Goal: Information Seeking & Learning: Compare options

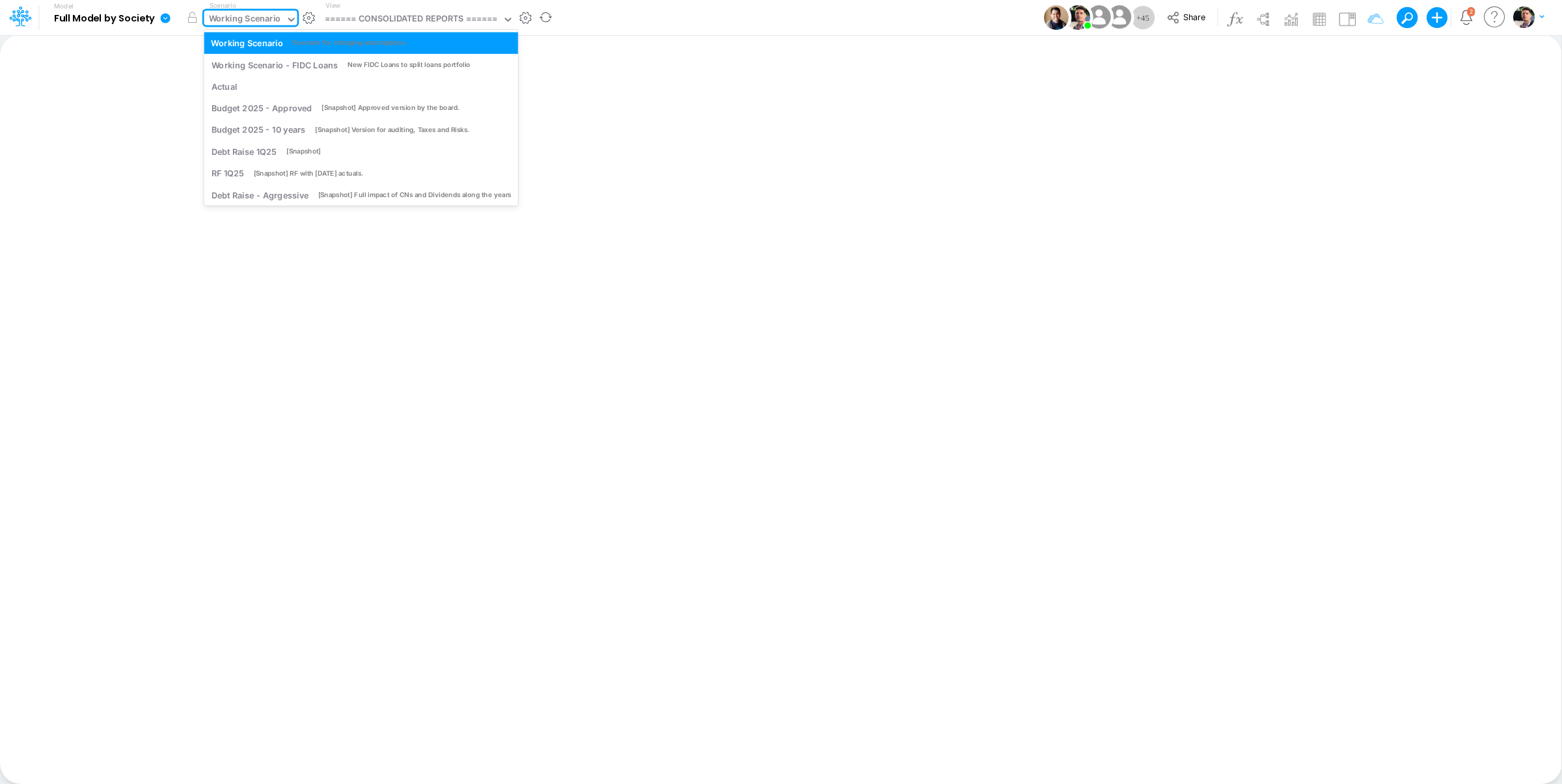
click at [266, 16] on div "Working Scenario" at bounding box center [245, 20] width 72 height 15
click at [334, 42] on div "Scenario for changing assumptions." at bounding box center [349, 42] width 114 height 10
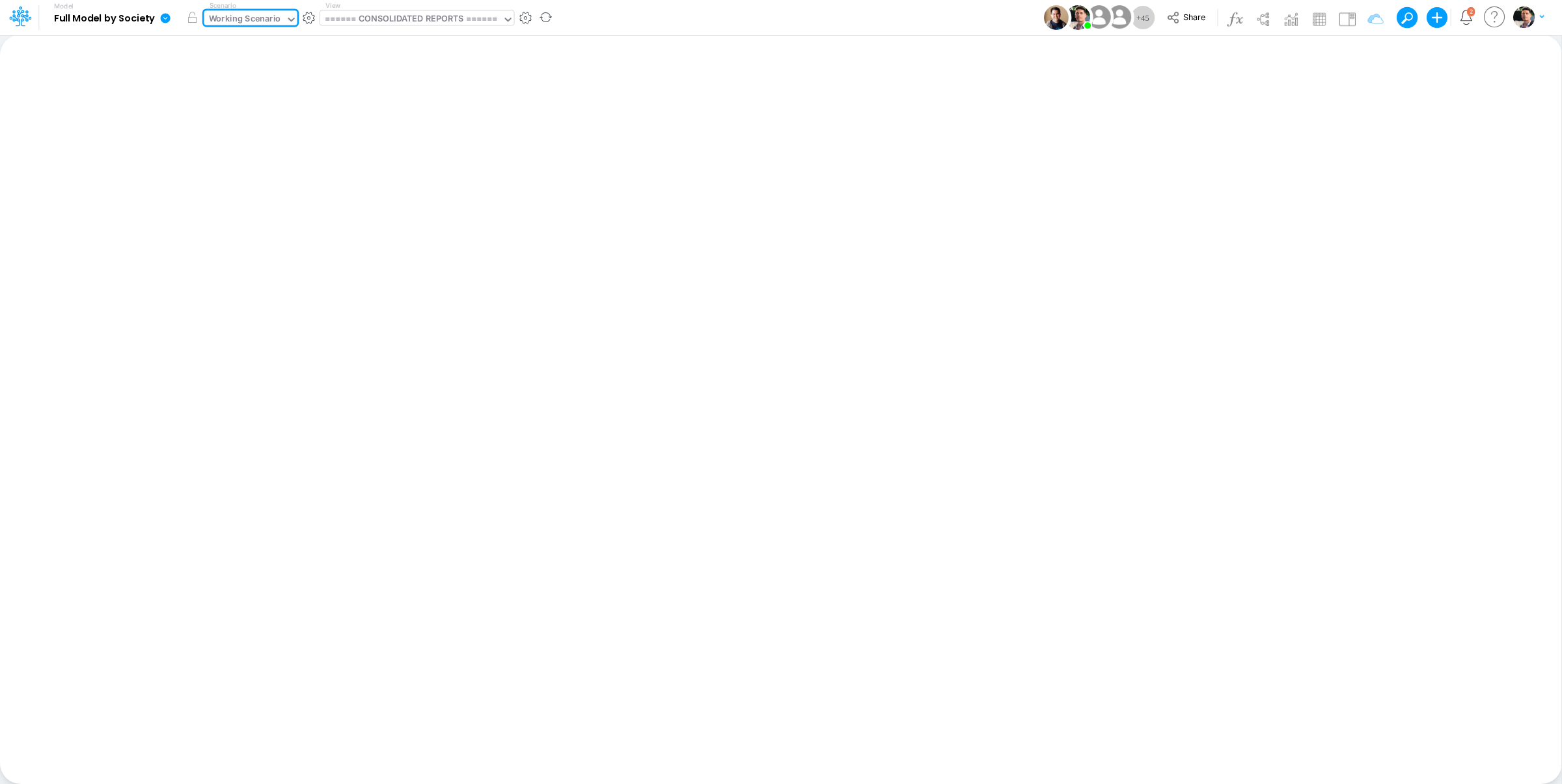
click at [425, 13] on div "====== CONSOLIDATED REPORTS ======" at bounding box center [410, 20] width 173 height 15
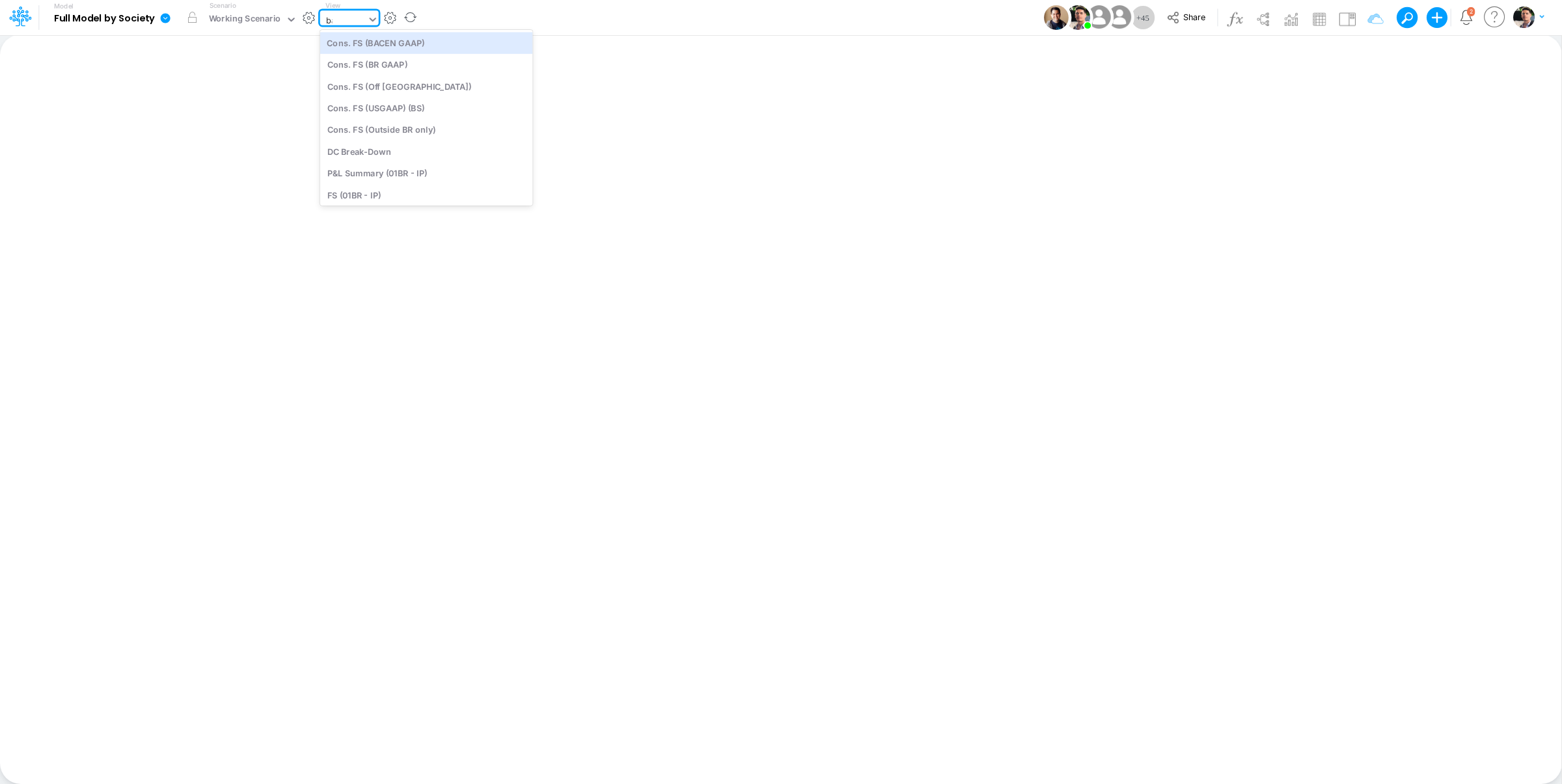
type input "bace"
click at [407, 48] on div "Cons. FS (BACEN GAAP)" at bounding box center [408, 42] width 175 height 21
type input "Consolidated FS - BACENGAAP"
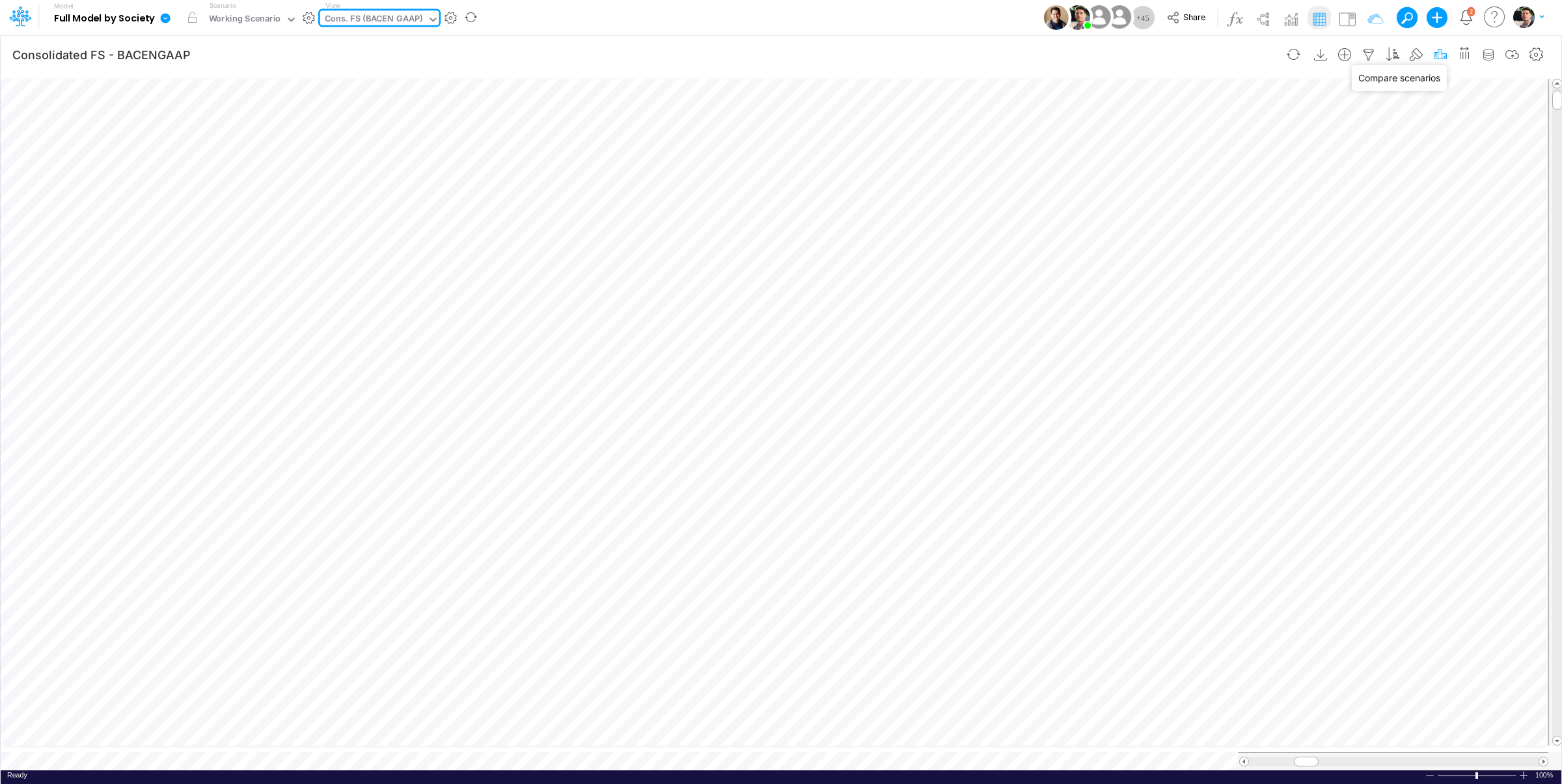
click at [1437, 60] on icon "button" at bounding box center [1440, 55] width 19 height 14
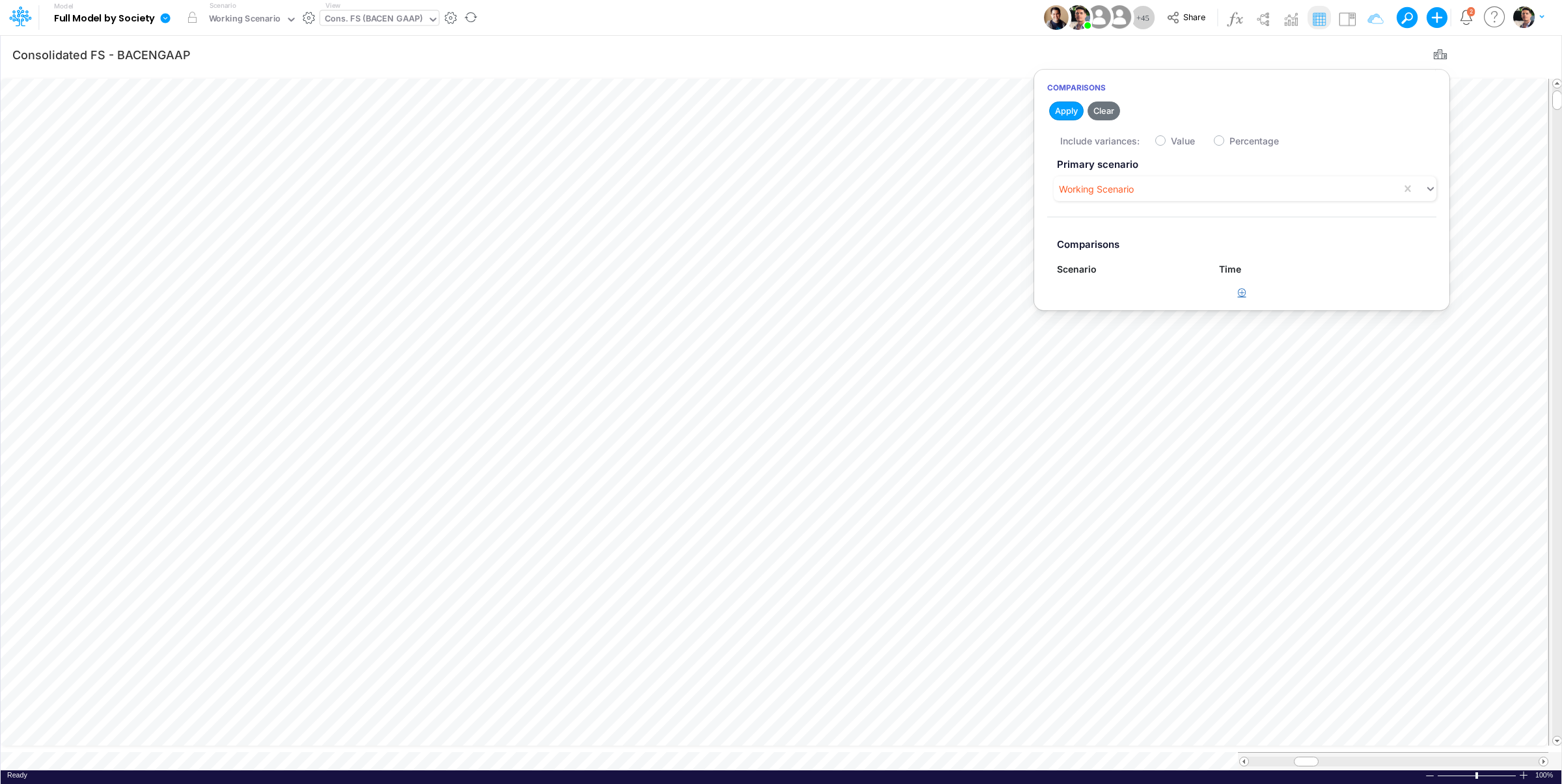
click at [1246, 290] on icon "button" at bounding box center [1242, 293] width 8 height 8
click at [1103, 297] on div "Type to search..." at bounding box center [1099, 299] width 71 height 14
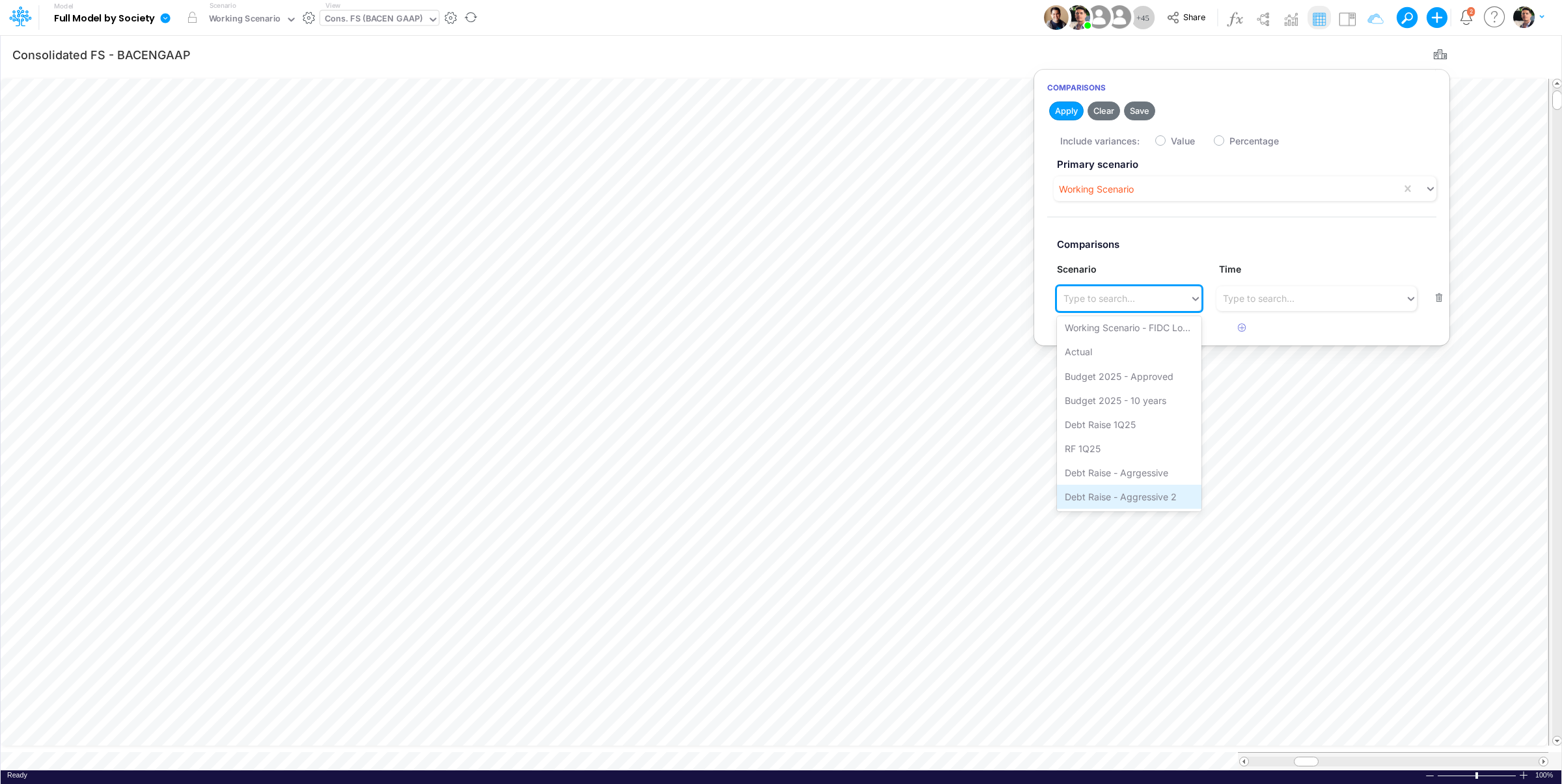
click at [1143, 496] on div "Debt Raise - Aggressive 2" at bounding box center [1128, 496] width 144 height 24
click at [1261, 295] on div "Type to search..." at bounding box center [1258, 299] width 71 height 14
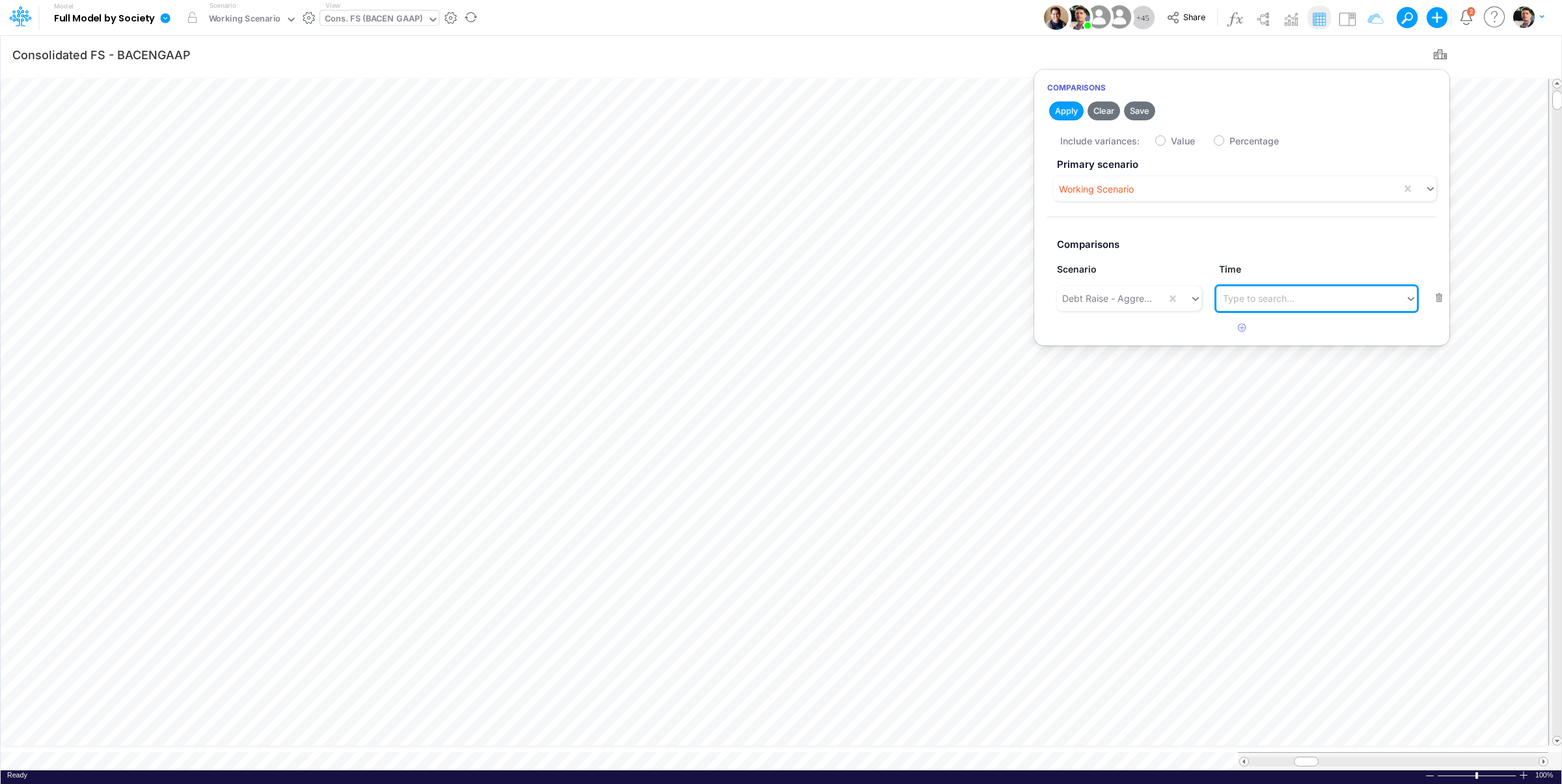
click at [1263, 302] on div "Type to search..." at bounding box center [1258, 299] width 71 height 14
click at [1174, 141] on label "Value" at bounding box center [1183, 141] width 24 height 14
click at [1174, 141] on input "Value" at bounding box center [1175, 137] width 8 height 8
checkbox input "true"
click at [1074, 111] on button "Apply" at bounding box center [1066, 110] width 35 height 19
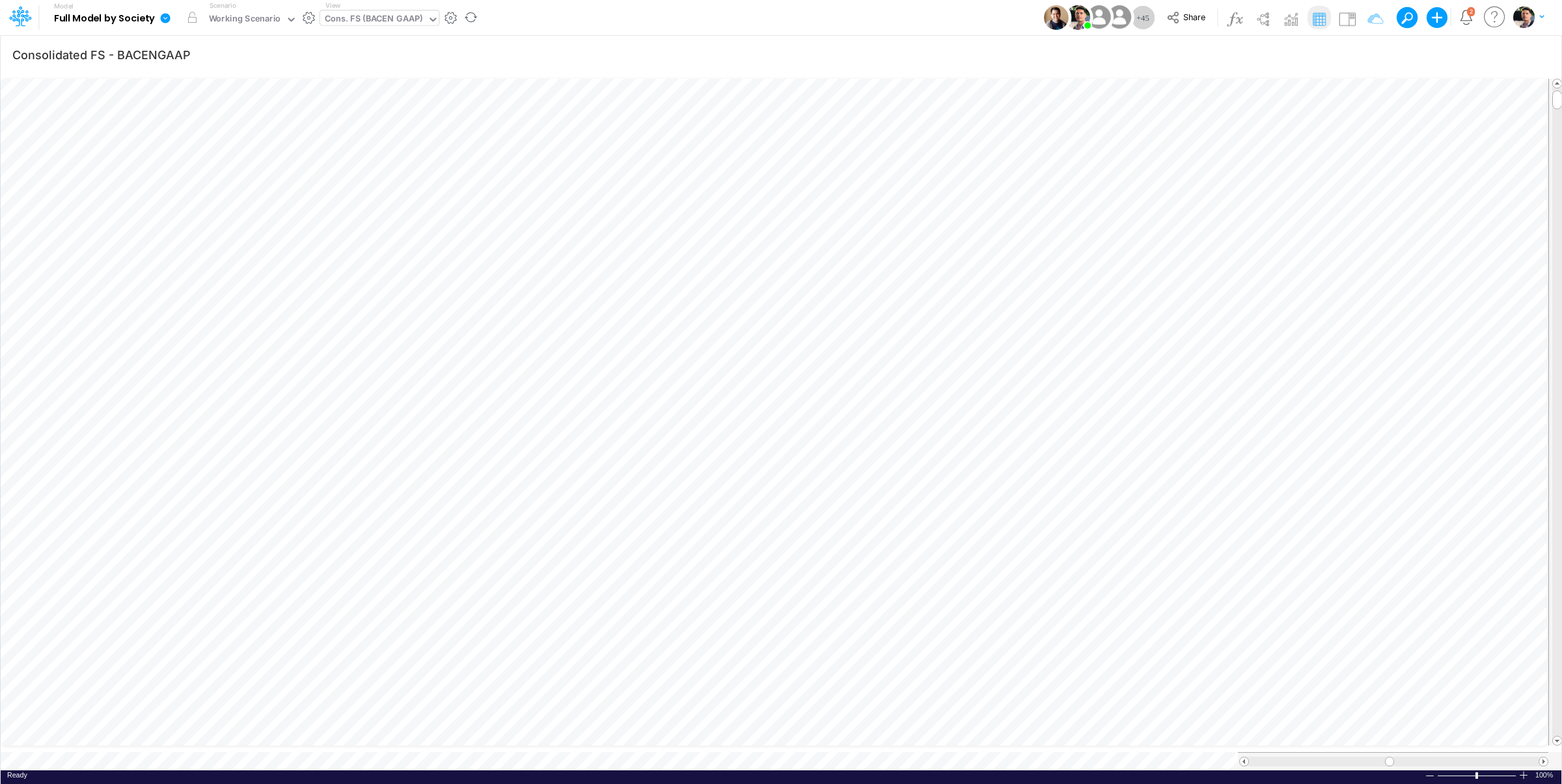
scroll to position [6, 3]
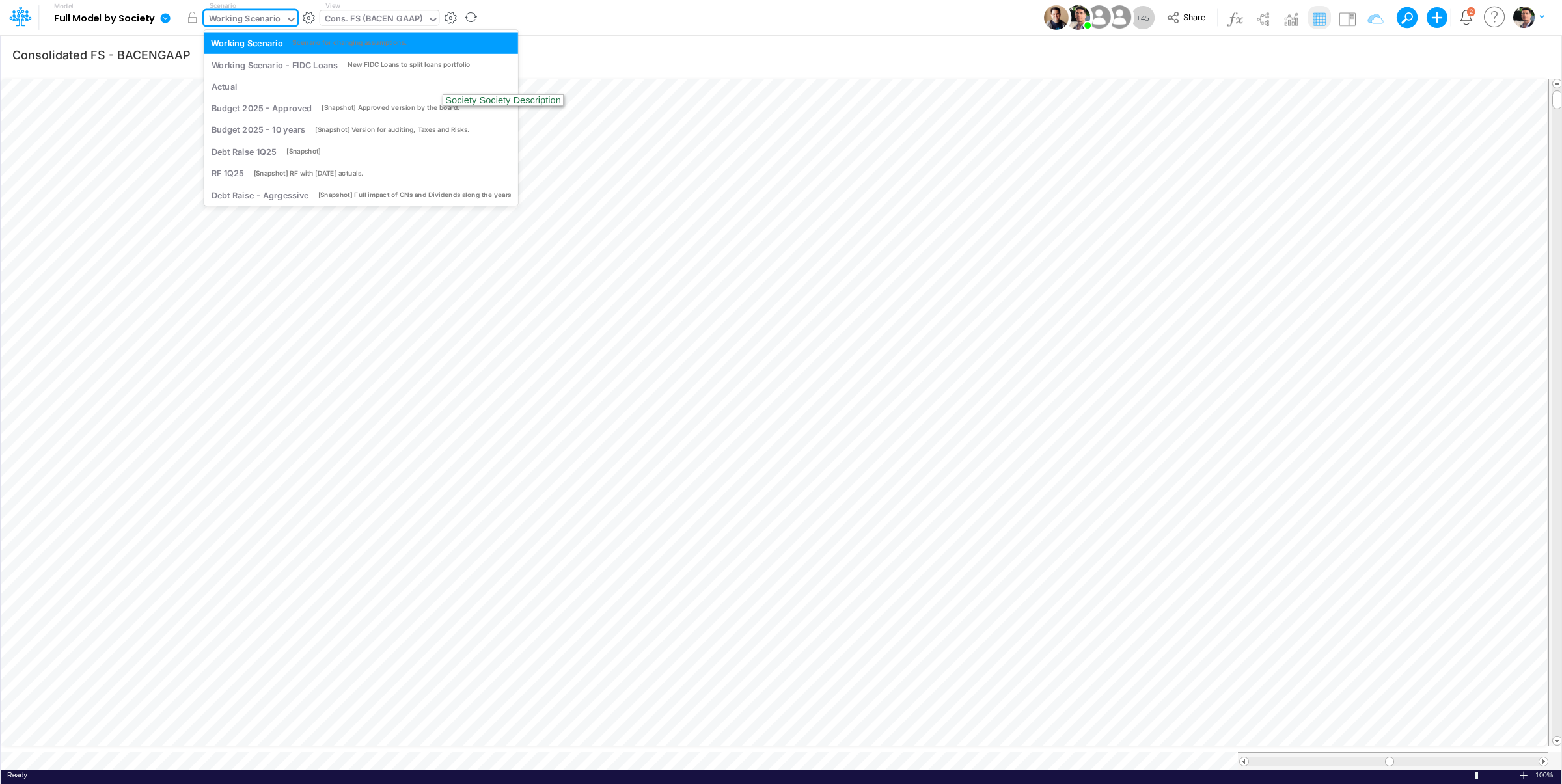
click at [273, 25] on div "Working Scenario" at bounding box center [245, 20] width 72 height 15
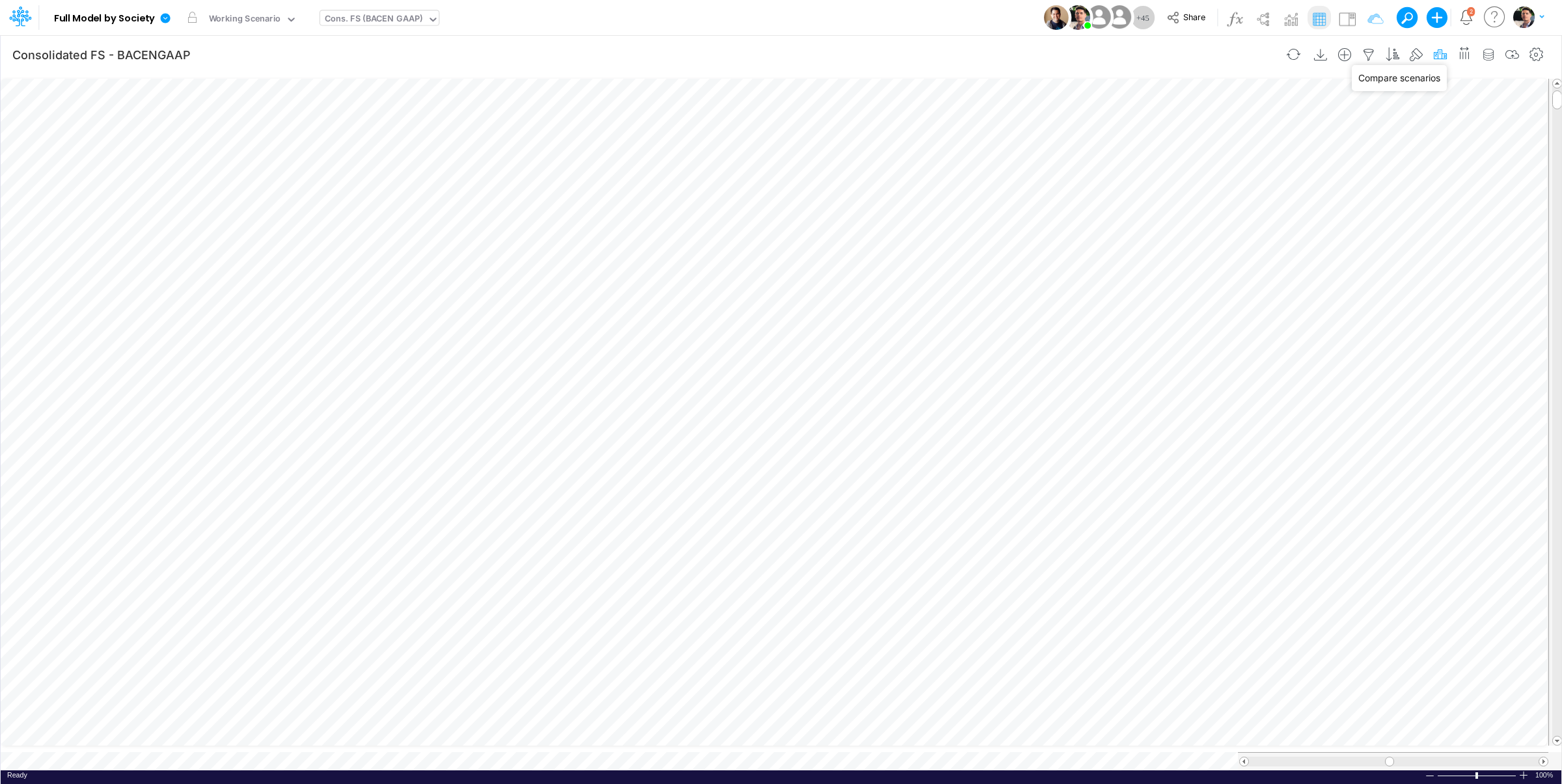
click at [1436, 56] on icon "button" at bounding box center [1440, 55] width 19 height 14
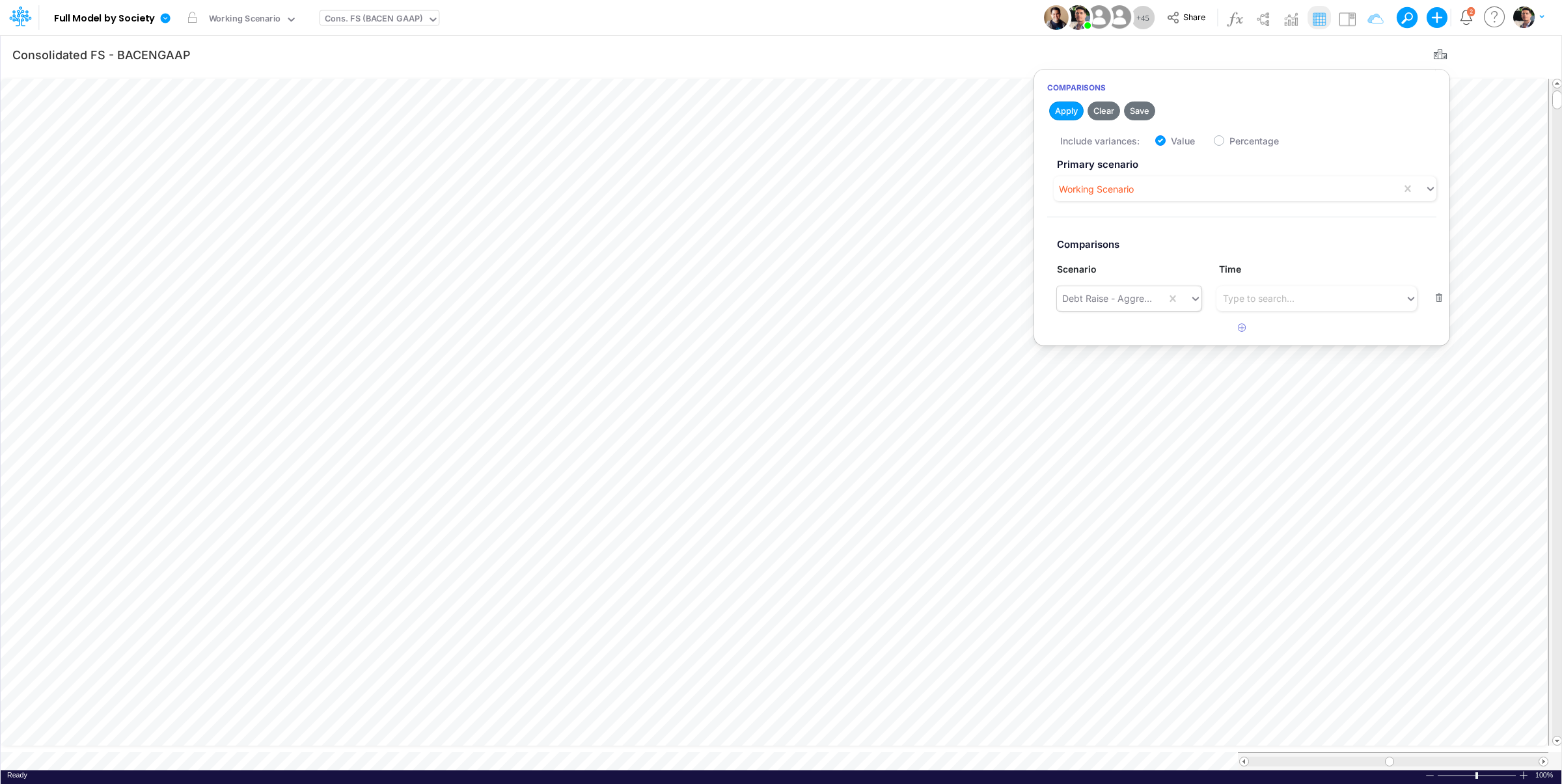
click at [1194, 295] on icon at bounding box center [1195, 298] width 12 height 13
click at [1434, 51] on icon "button" at bounding box center [1440, 55] width 19 height 14
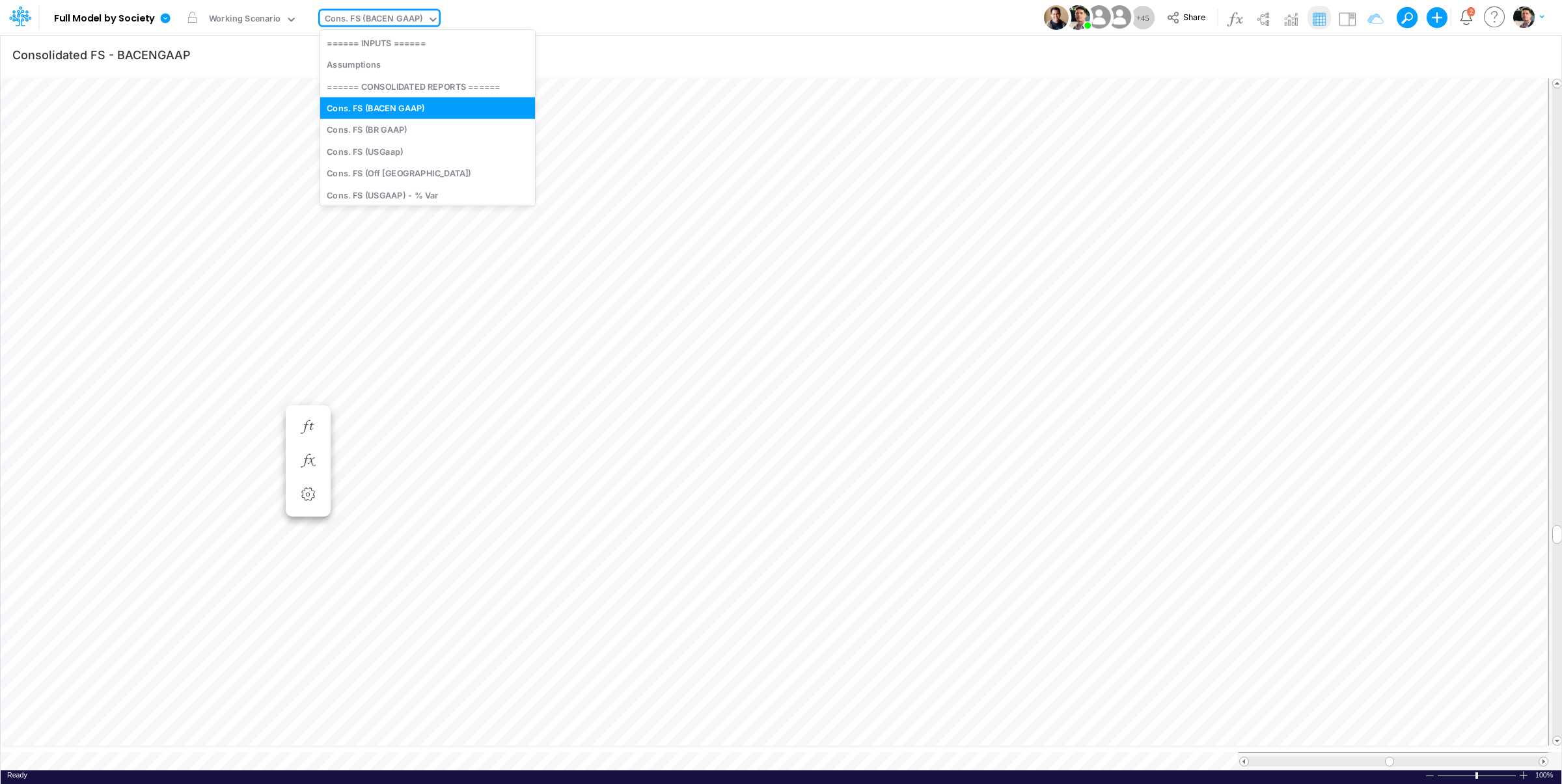
click at [381, 20] on div "Cons. FS (BACEN GAAP)" at bounding box center [373, 20] width 98 height 15
click at [313, 501] on icon "button" at bounding box center [308, 495] width 19 height 14
select select "sum"
select select "field"
select select "Number"
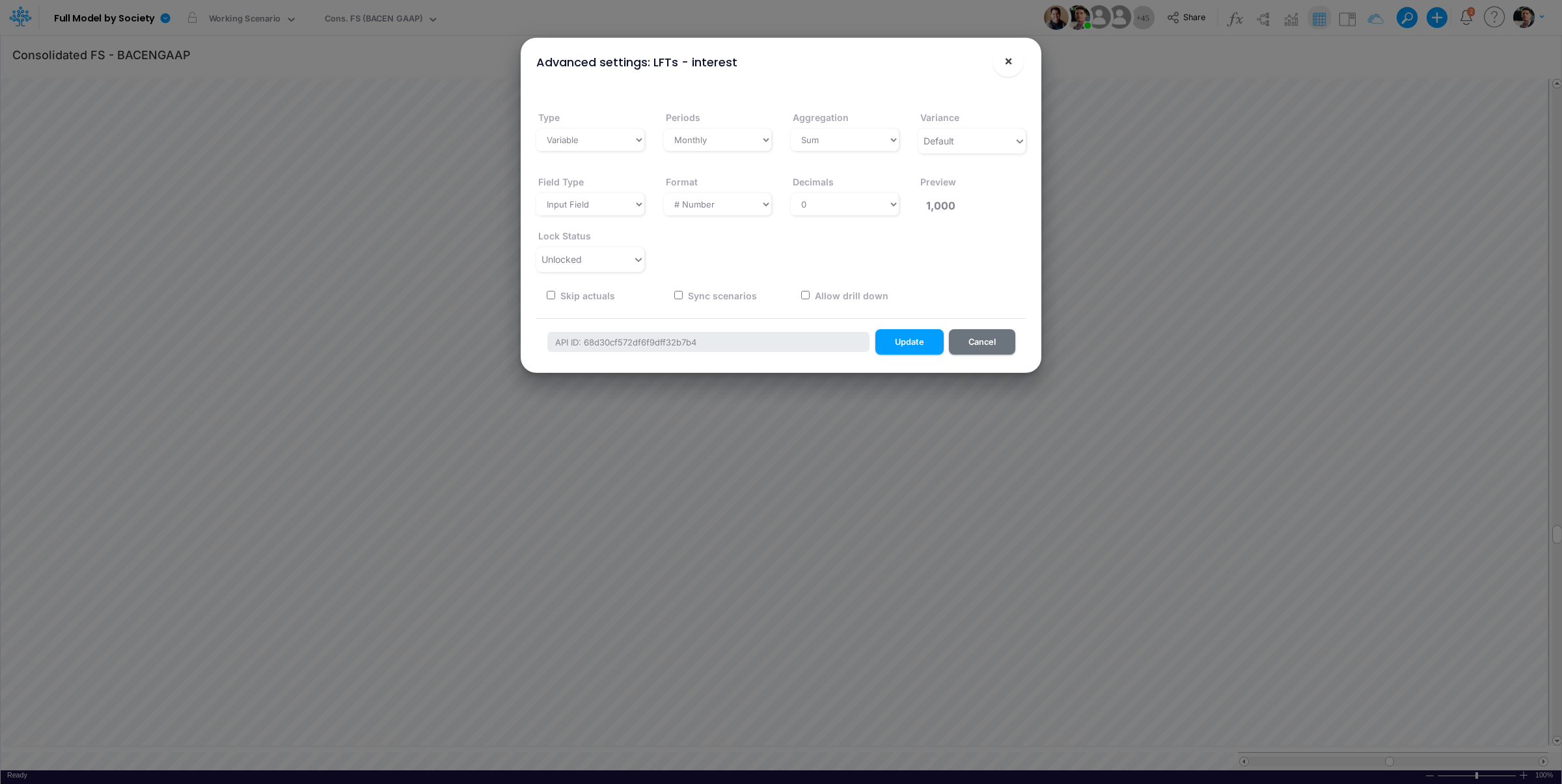
click at [1014, 65] on button "×" at bounding box center [1007, 61] width 31 height 31
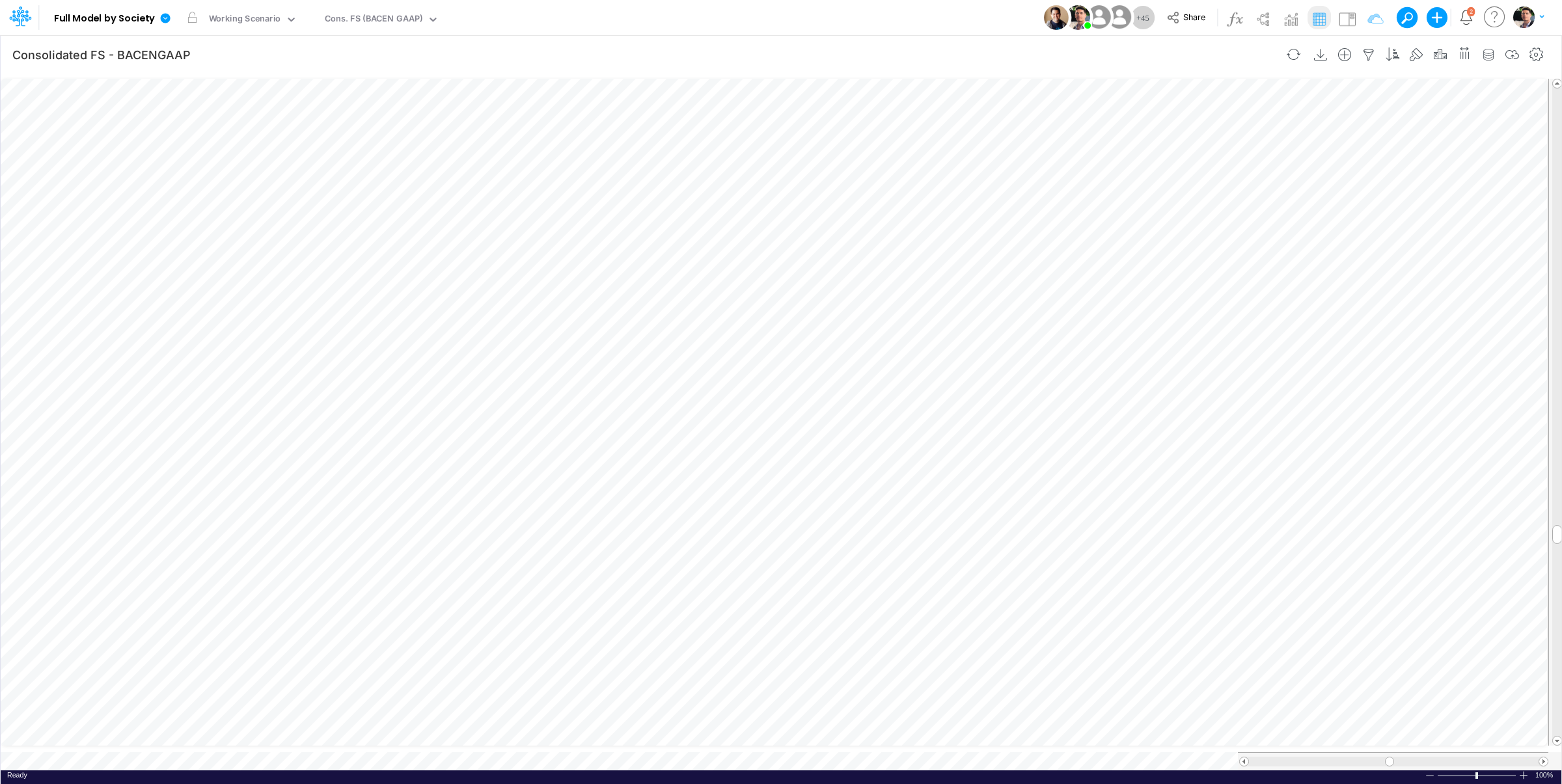
scroll to position [10, 37]
click at [303, 478] on icon "button" at bounding box center [308, 482] width 19 height 14
select select "sum"
select select "field"
select select "Number"
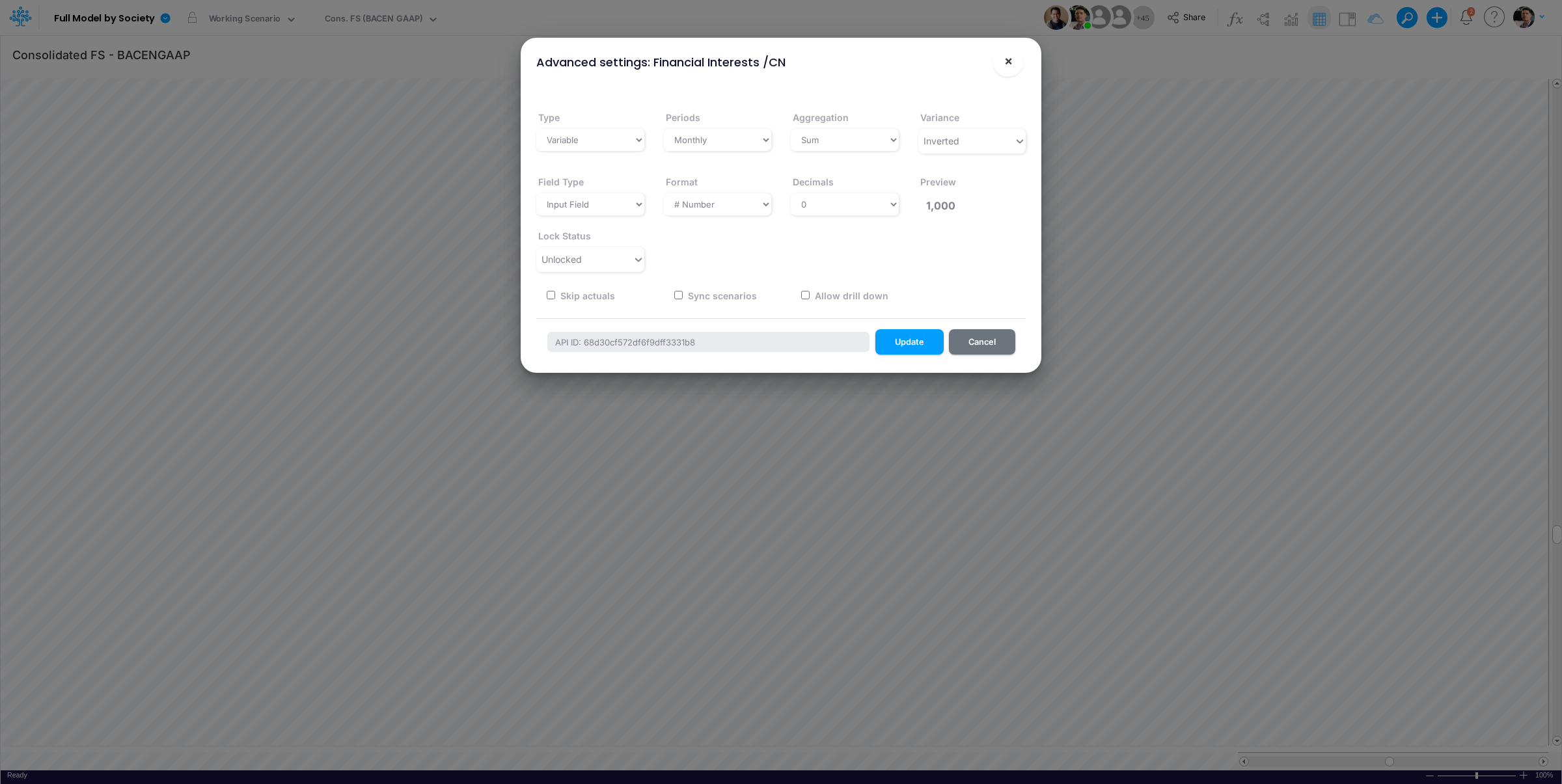
click at [1014, 62] on button "×" at bounding box center [1007, 61] width 31 height 31
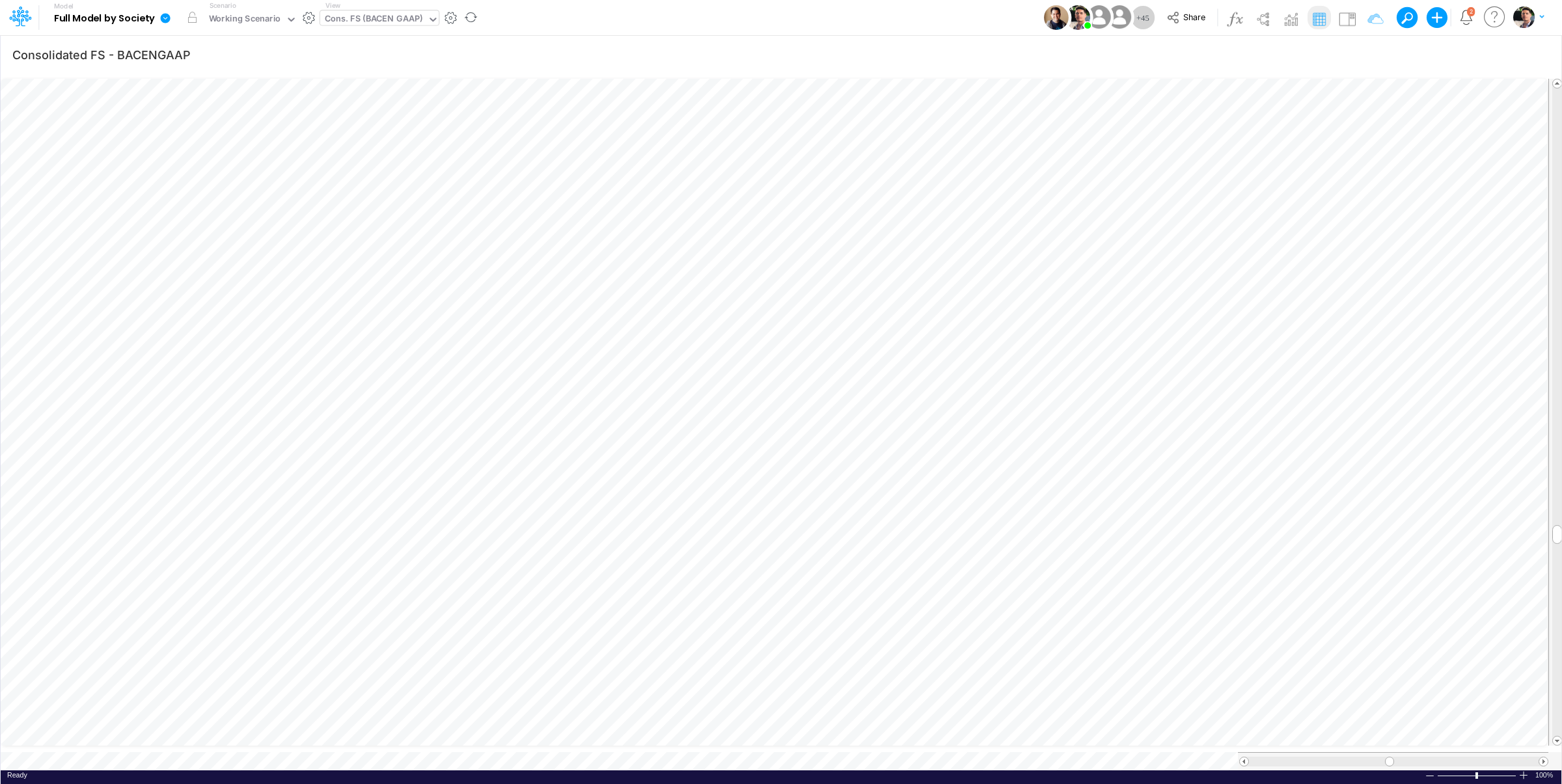
click at [377, 22] on div "Cons. FS (BACEN GAAP)" at bounding box center [373, 20] width 98 height 15
type input "01br"
click at [363, 60] on div "FS (01BR - IP)" at bounding box center [408, 64] width 175 height 21
click at [1367, 58] on icon "button" at bounding box center [1369, 55] width 19 height 14
drag, startPoint x: 1302, startPoint y: 191, endPoint x: 1201, endPoint y: 188, distance: 101.0
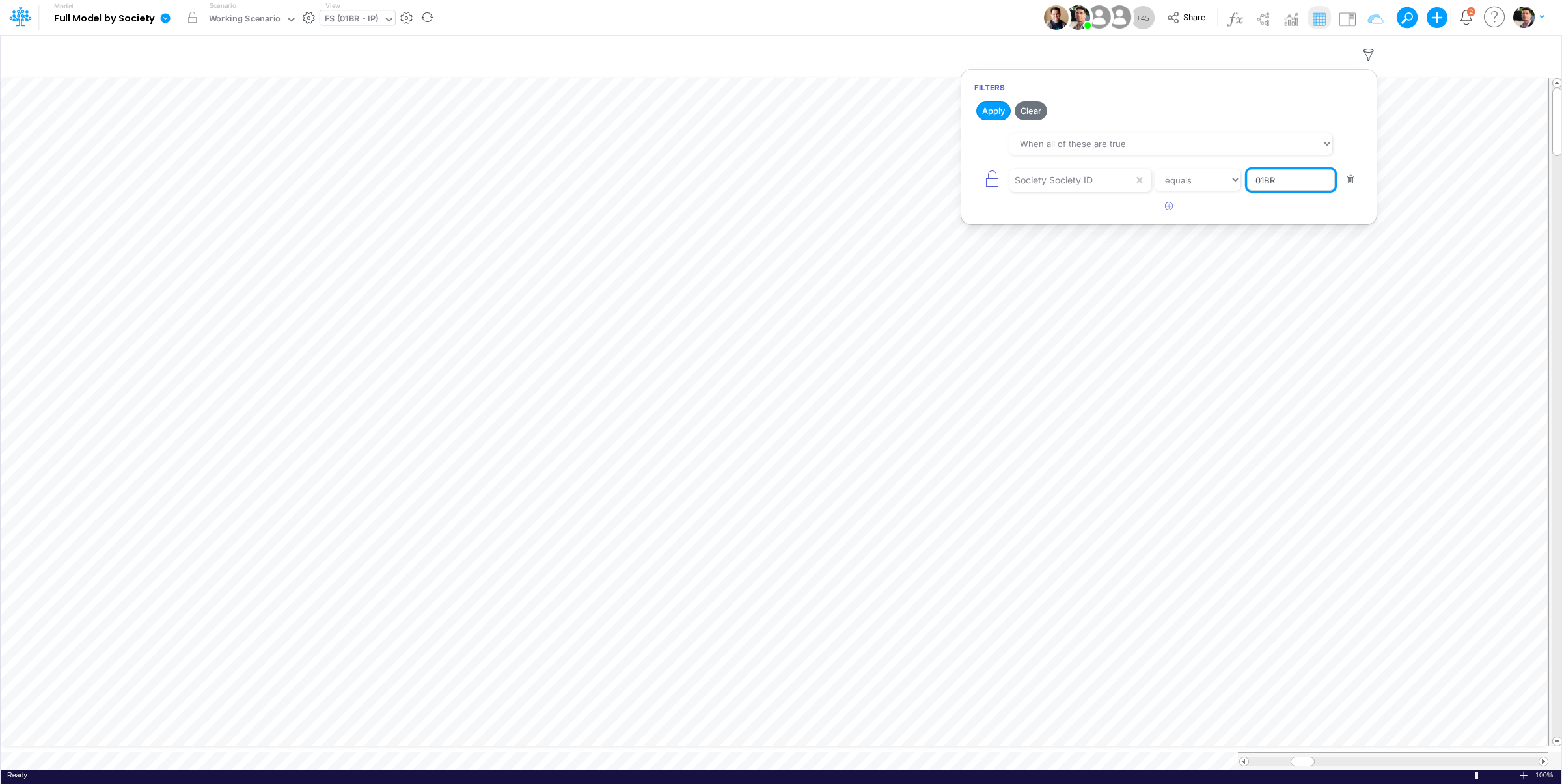
click at [1247, 188] on input "01BR" at bounding box center [1290, 180] width 88 height 22
type input "template"
click at [1001, 110] on button "Apply" at bounding box center [993, 110] width 35 height 19
click at [426, 741] on div "Close" at bounding box center [448, 737] width 56 height 16
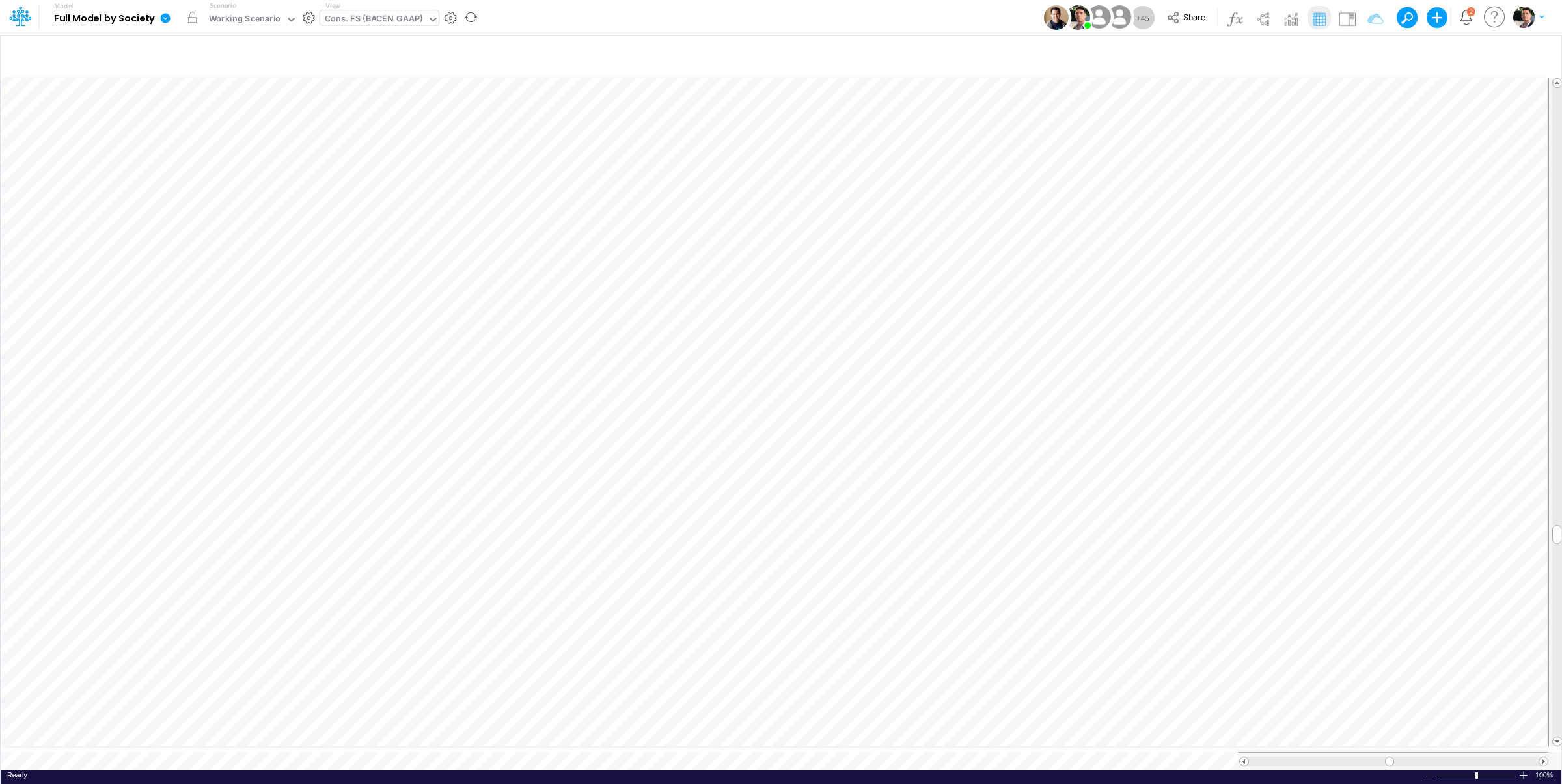
type input "Consolidated FS - BACENGAAP"
click at [381, 20] on div "Cons. FS (BACEN GAAP)" at bounding box center [373, 20] width 98 height 15
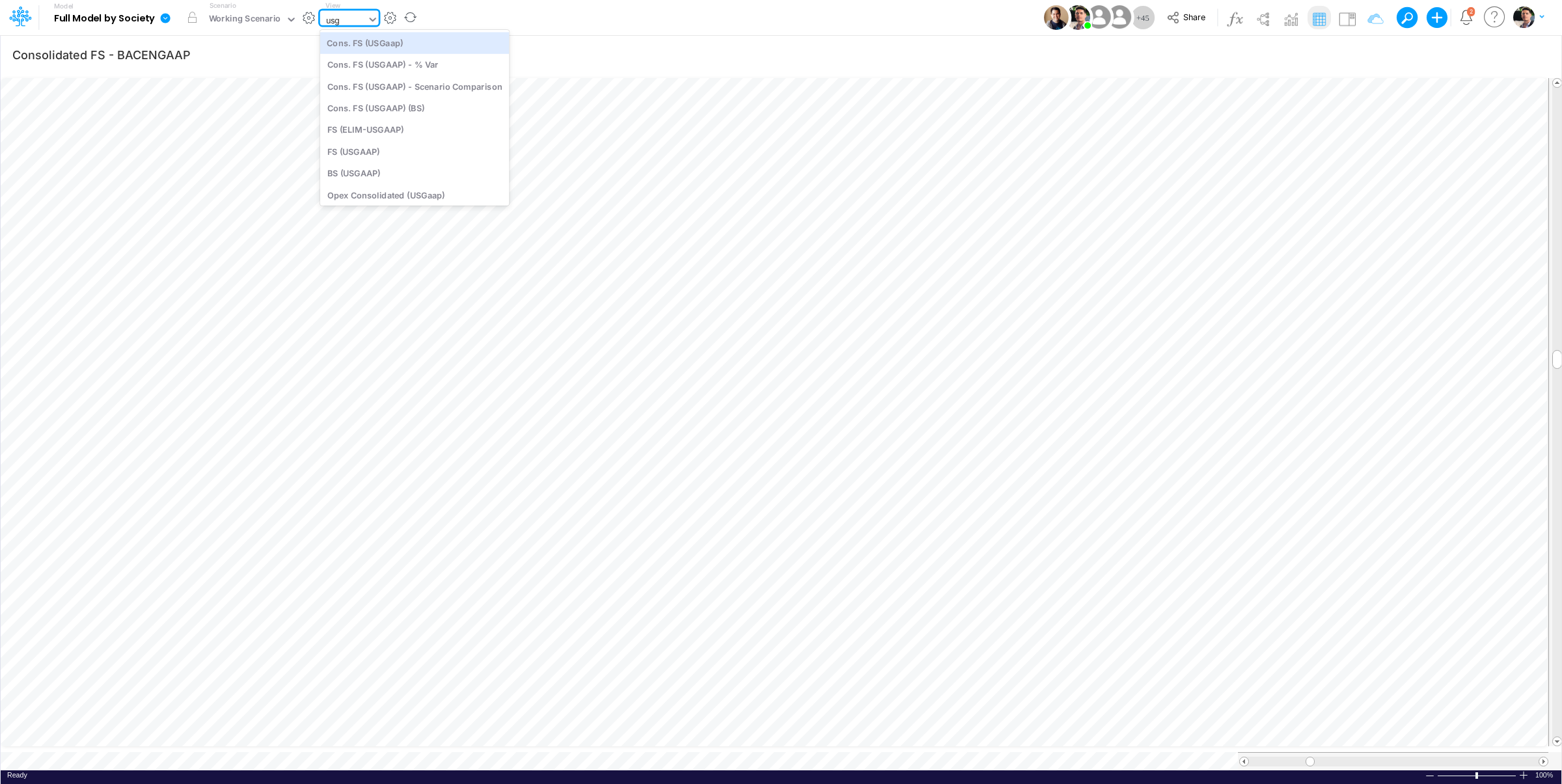
type input "usga"
click at [387, 42] on div "Cons. FS (USGaap)" at bounding box center [415, 42] width 189 height 21
type input "Consolidated FS - USGAAP"
drag, startPoint x: 1555, startPoint y: 135, endPoint x: 1559, endPoint y: 232, distance: 97.1
click at [1559, 232] on span at bounding box center [1557, 236] width 8 height 8
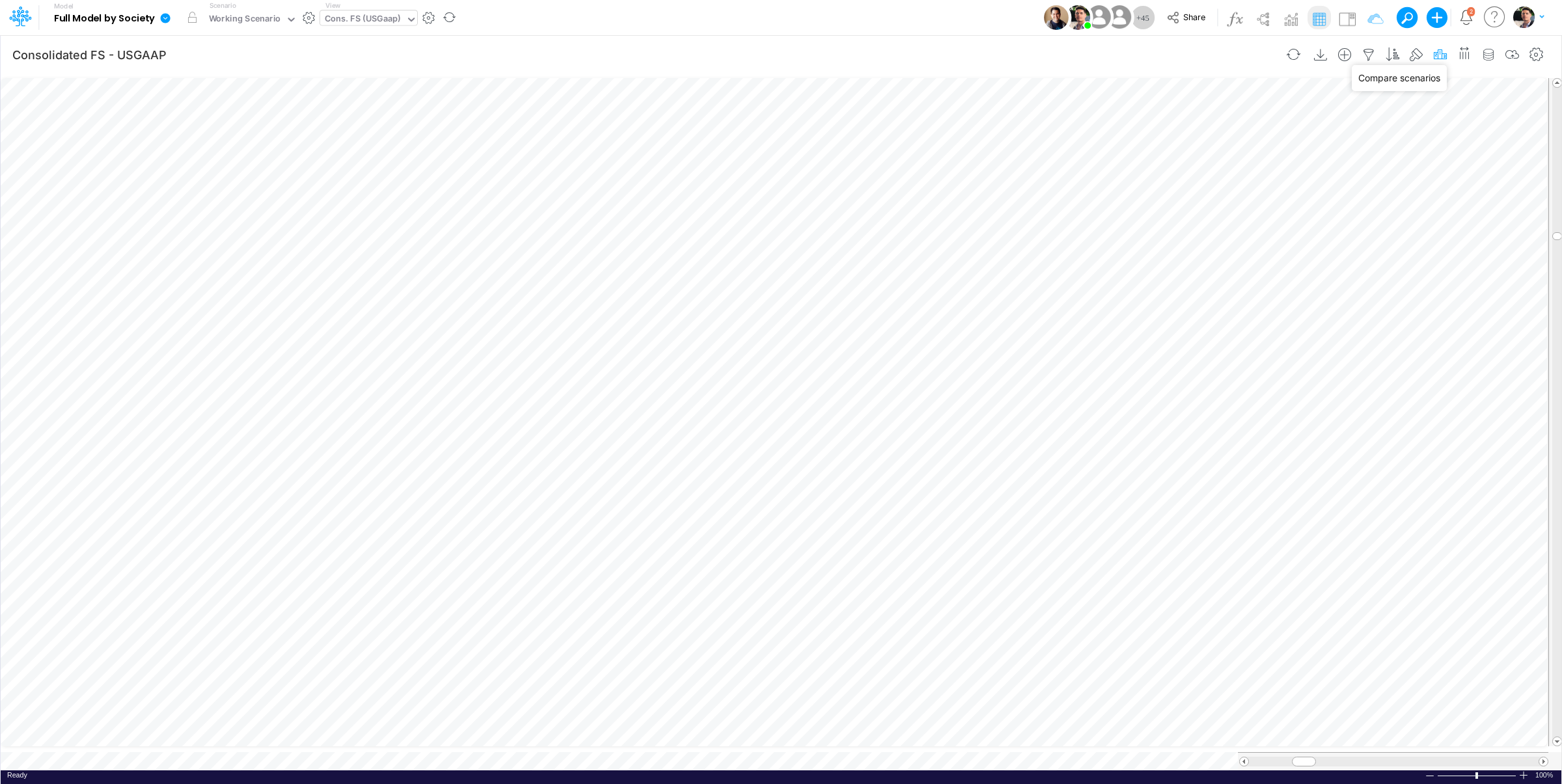
click at [1442, 58] on icon "button" at bounding box center [1440, 55] width 19 height 14
click at [1247, 293] on button "button" at bounding box center [1242, 293] width 26 height 21
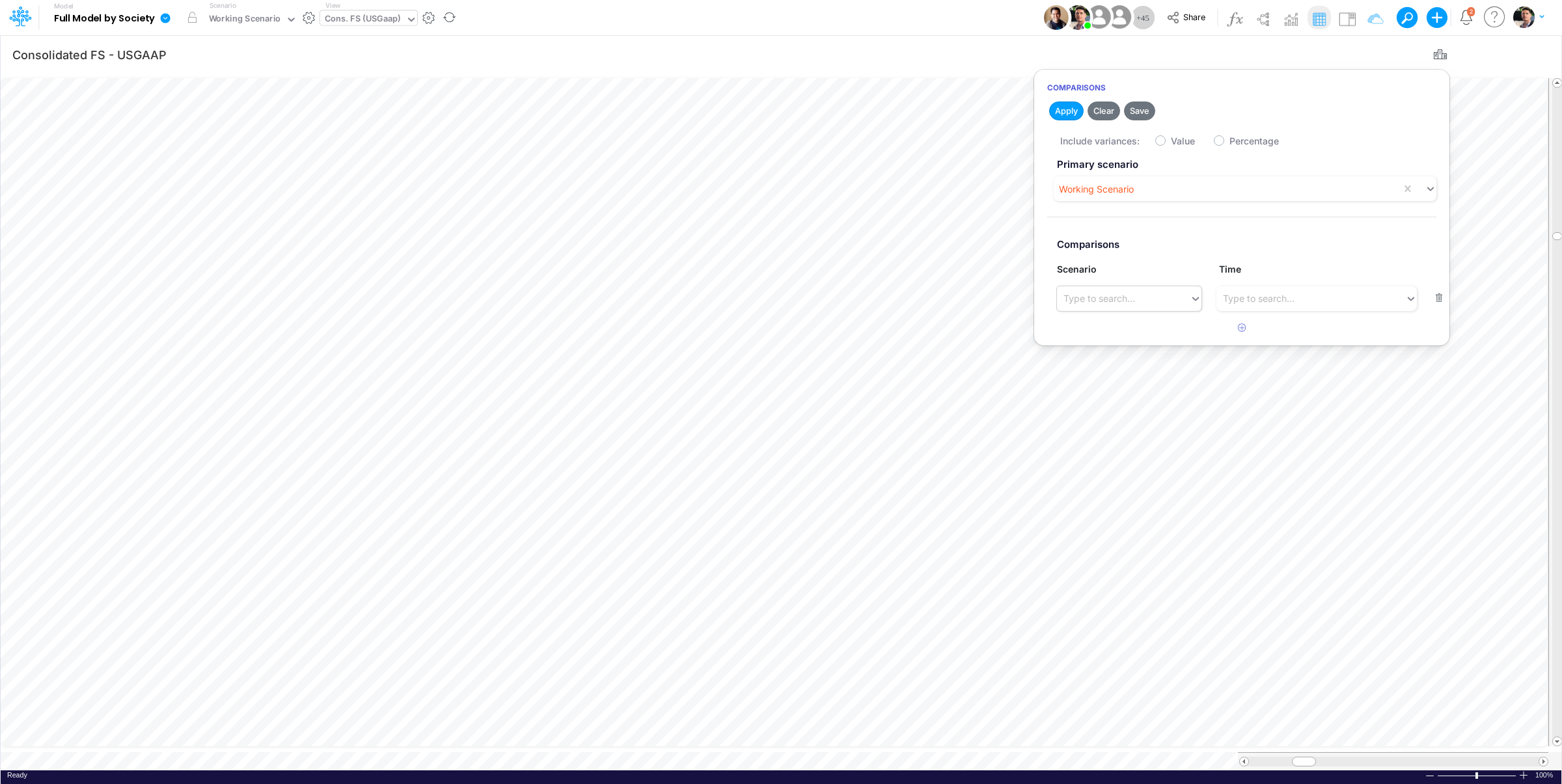
click at [1113, 298] on div "Type to search..." at bounding box center [1099, 299] width 71 height 14
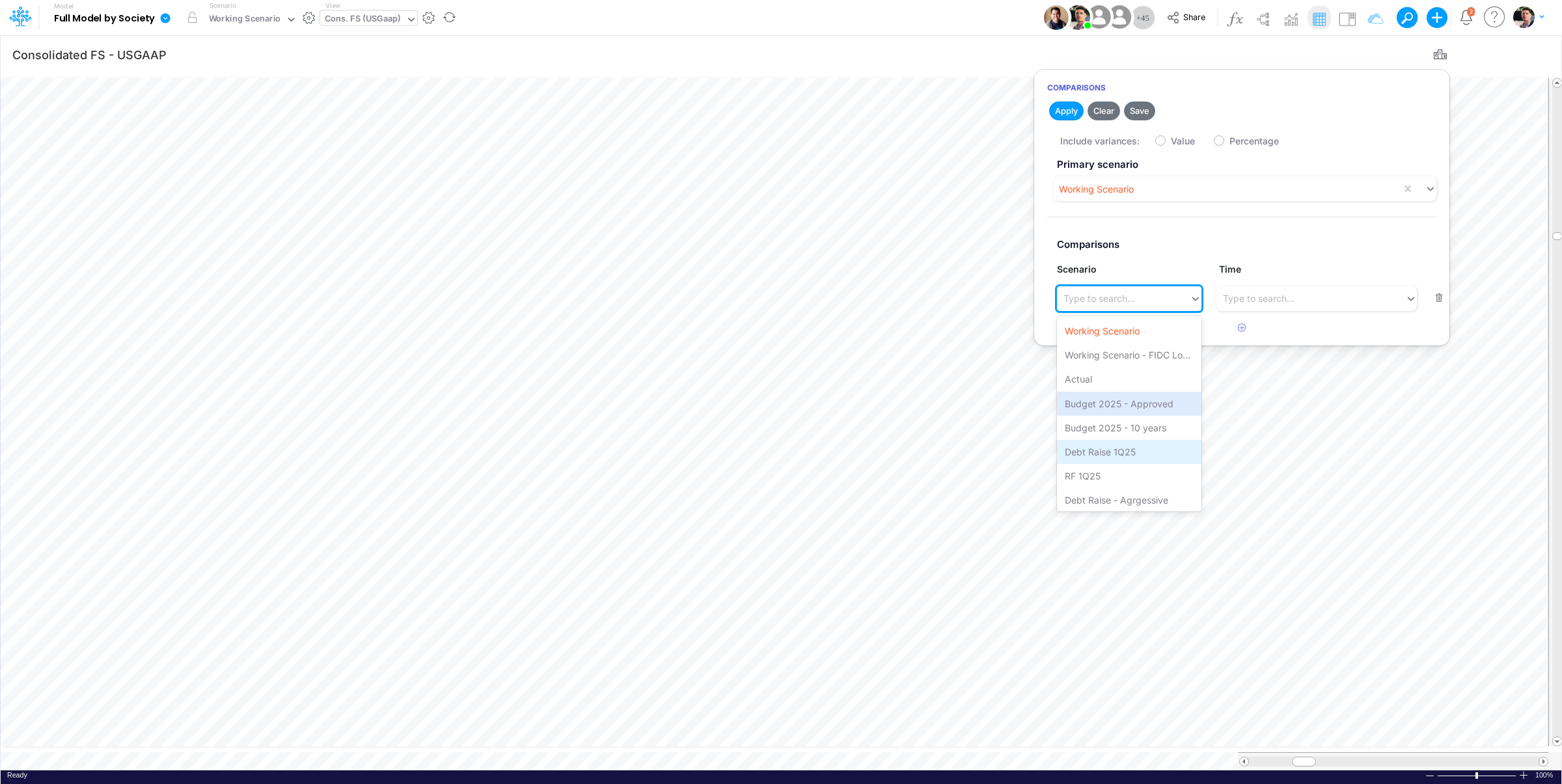
scroll to position [27, 0]
click at [1107, 503] on div "Debt Raise - Aggressive 2" at bounding box center [1128, 496] width 144 height 24
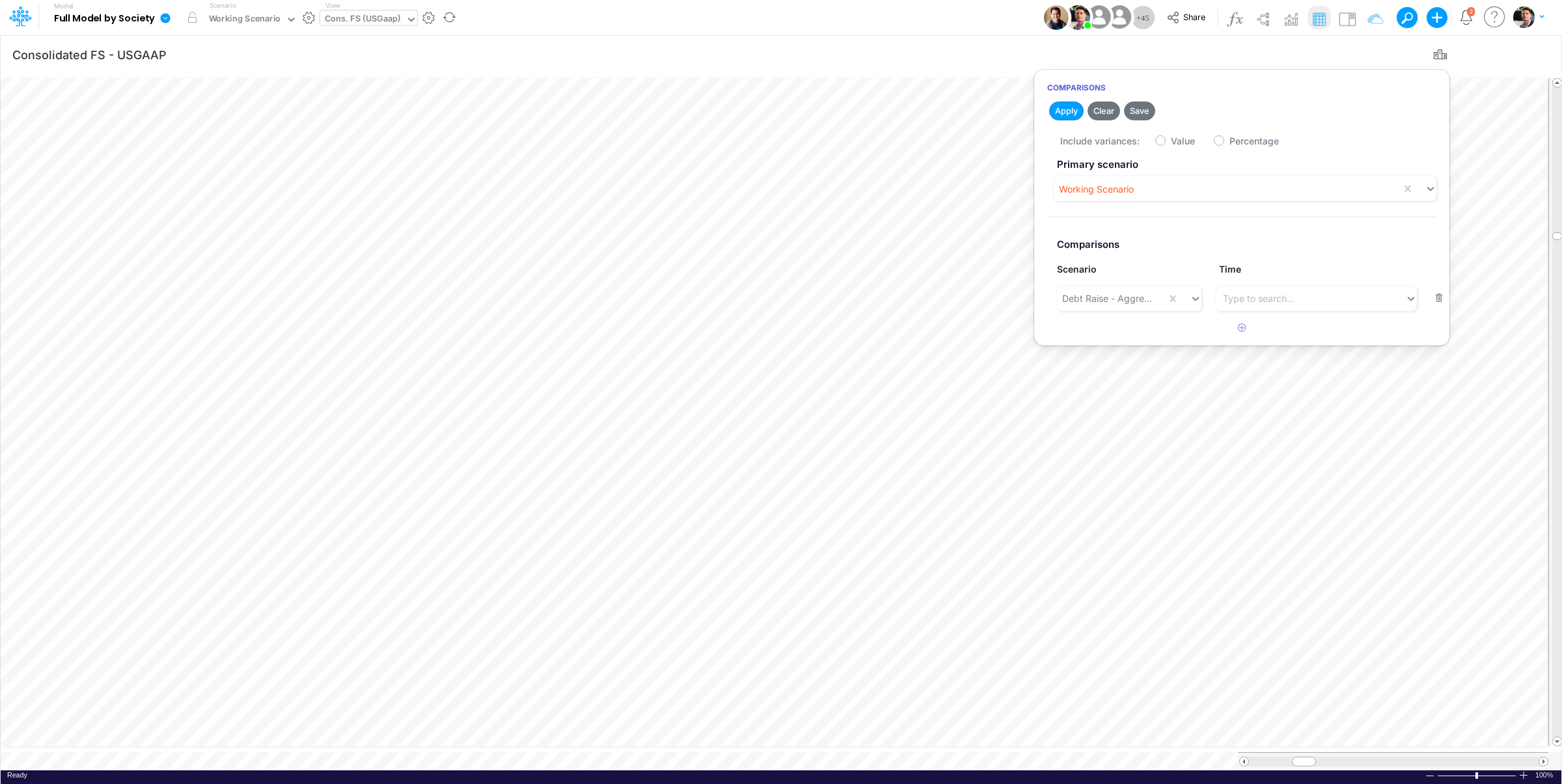
click at [1171, 142] on label "Value" at bounding box center [1183, 141] width 24 height 14
click at [1171, 142] on input "Value" at bounding box center [1175, 137] width 8 height 8
checkbox input "true"
click at [1064, 113] on button "Apply" at bounding box center [1066, 110] width 35 height 19
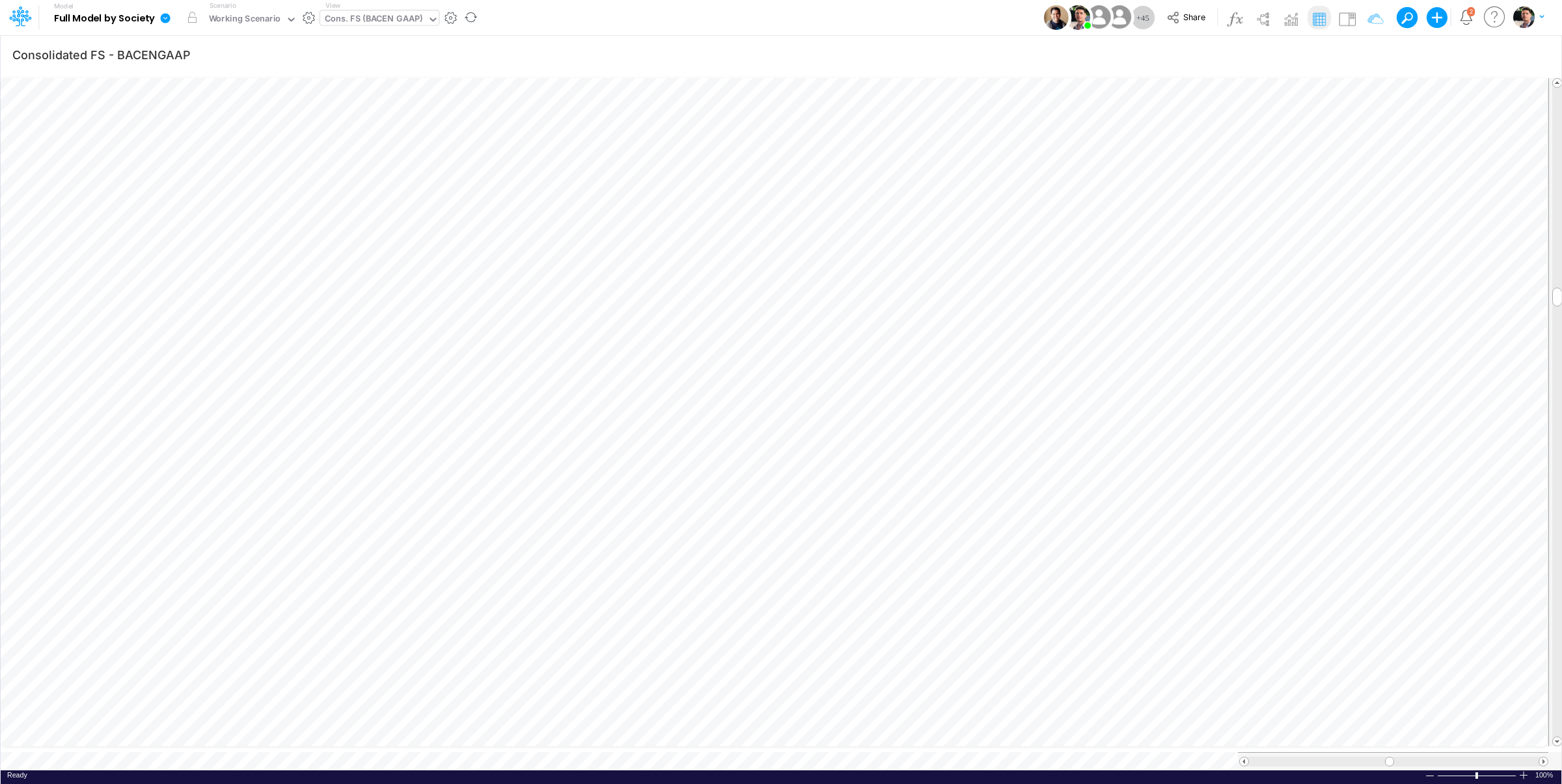
scroll to position [10, 4]
type input "Consolidated FS - USGAAP"
click at [370, 20] on div "Cons. FS (USGaap)" at bounding box center [363, 20] width 76 height 15
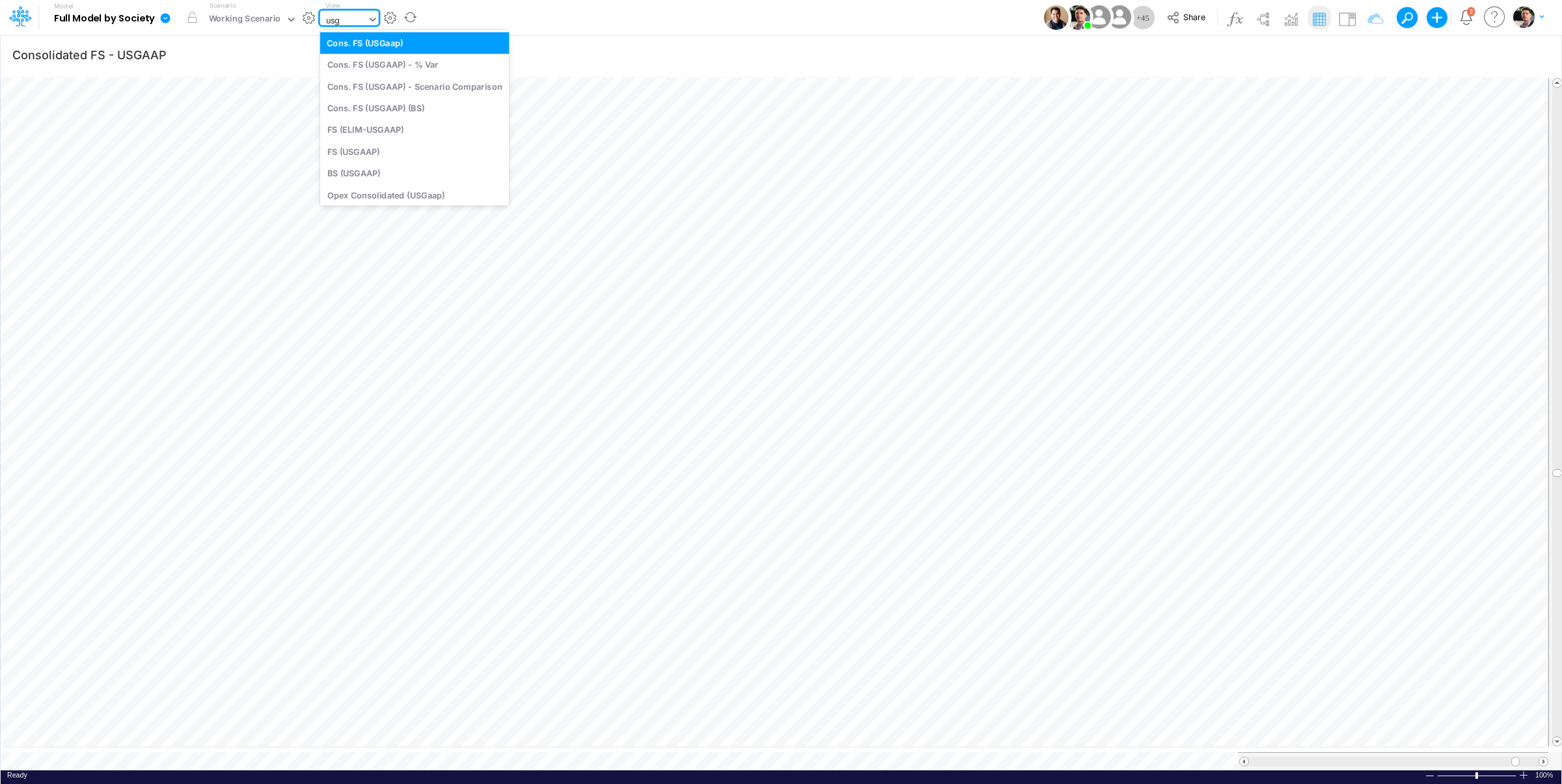
type input "usga"
click at [361, 170] on div "BS (USGAAP)" at bounding box center [415, 173] width 189 height 21
type input "BS (USGAAP) - Detailed"
